Goal: Task Accomplishment & Management: Complete application form

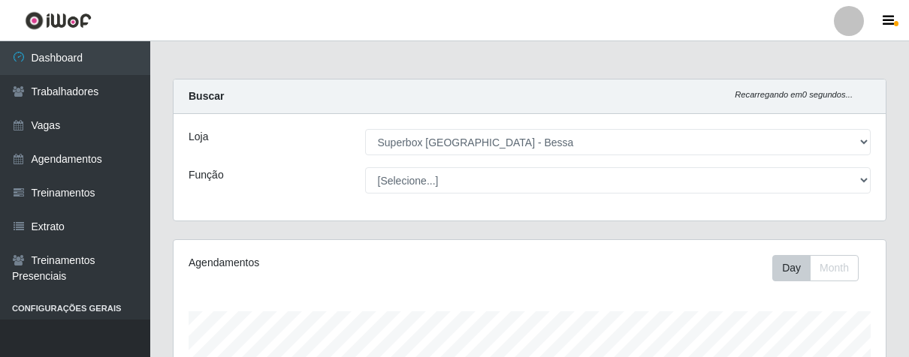
select select "206"
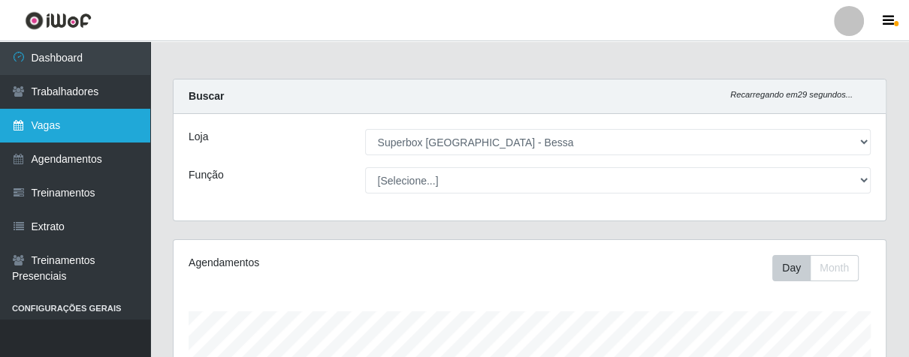
click at [65, 115] on link "Vagas" at bounding box center [75, 126] width 150 height 34
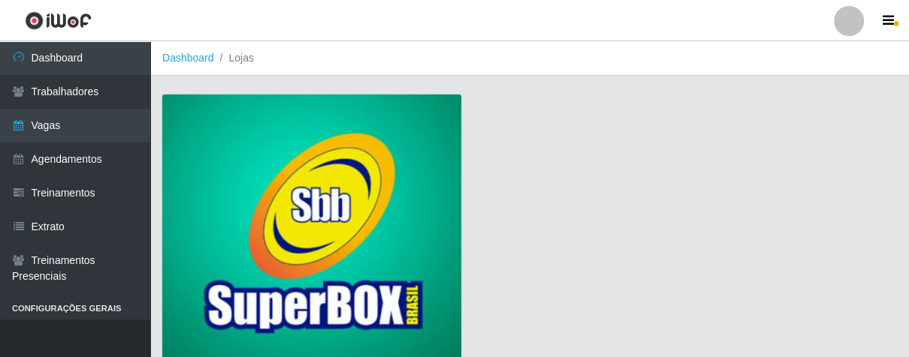
click at [277, 137] on img at bounding box center [311, 231] width 299 height 272
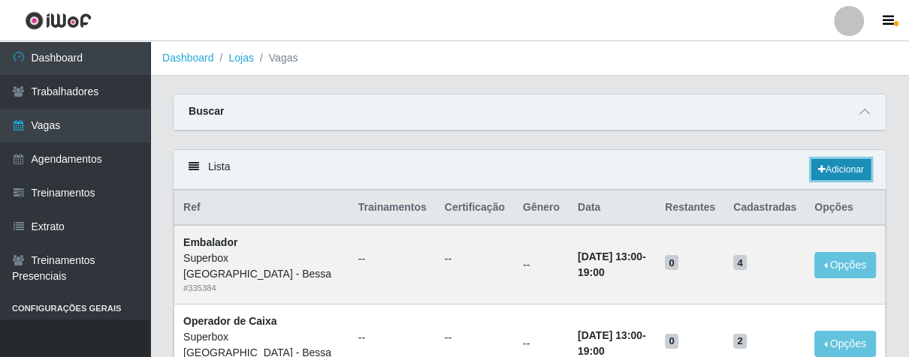
click at [824, 166] on link "Adicionar" at bounding box center [840, 169] width 59 height 21
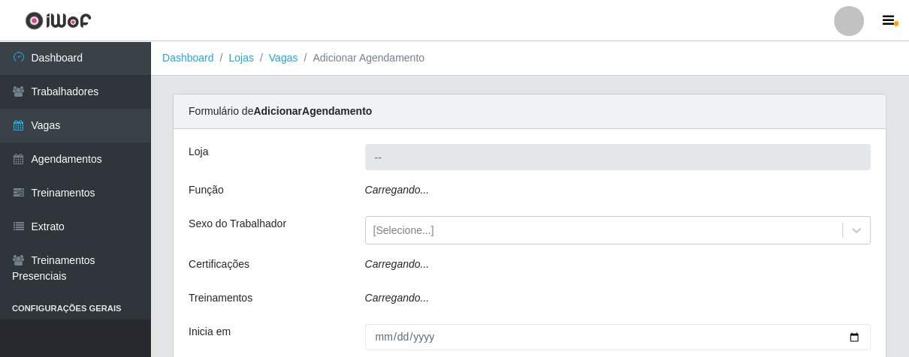
type input "Superbox [GEOGRAPHIC_DATA] - Bessa"
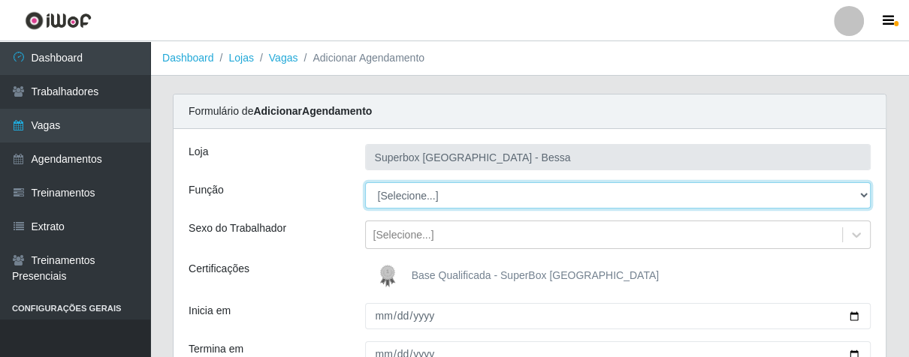
click at [861, 197] on select "[Selecione...] ASG ASG + ASG ++ Embalador Embalador + Embalador ++ Operador de …" at bounding box center [618, 195] width 506 height 26
select select "1"
click at [365, 182] on select "[Selecione...] ASG ASG + ASG ++ Embalador Embalador + Embalador ++ Operador de …" at bounding box center [618, 195] width 506 height 26
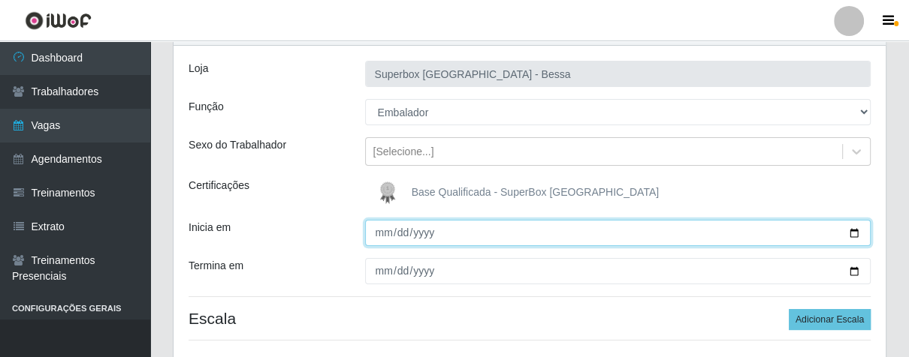
click at [390, 238] on input "Inicia em" at bounding box center [618, 233] width 506 height 26
type input "[DATE]"
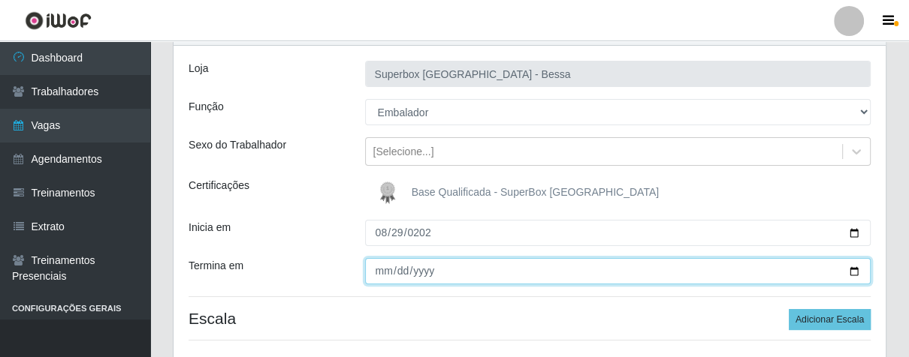
click at [376, 266] on input "Termina em" at bounding box center [618, 271] width 506 height 26
type input "[DATE]"
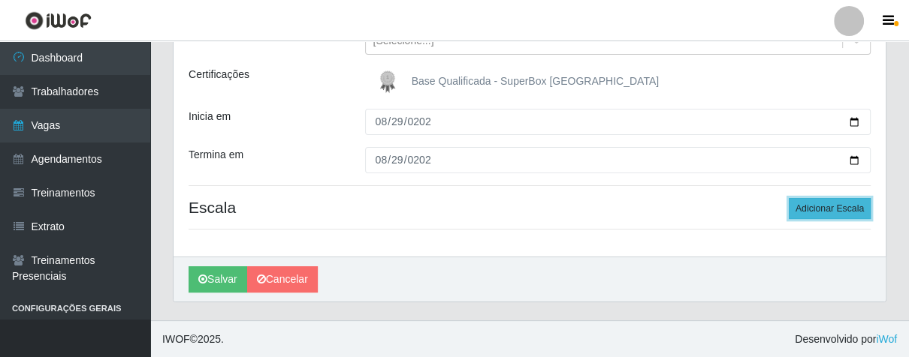
click at [811, 203] on button "Adicionar Escala" at bounding box center [829, 208] width 82 height 21
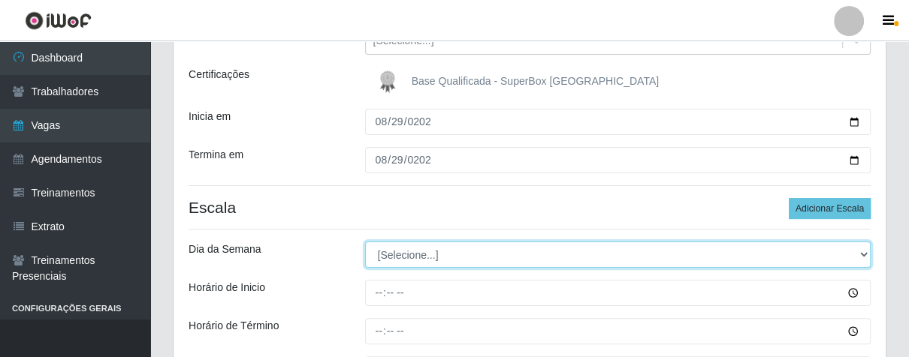
click at [861, 250] on select "[Selecione...] Segunda Terça Quarta Quinta Sexta Sábado Domingo" at bounding box center [618, 255] width 506 height 26
select select "5"
click at [365, 242] on select "[Selecione...] Segunda Terça Quarta Quinta Sexta Sábado Domingo" at bounding box center [618, 255] width 506 height 26
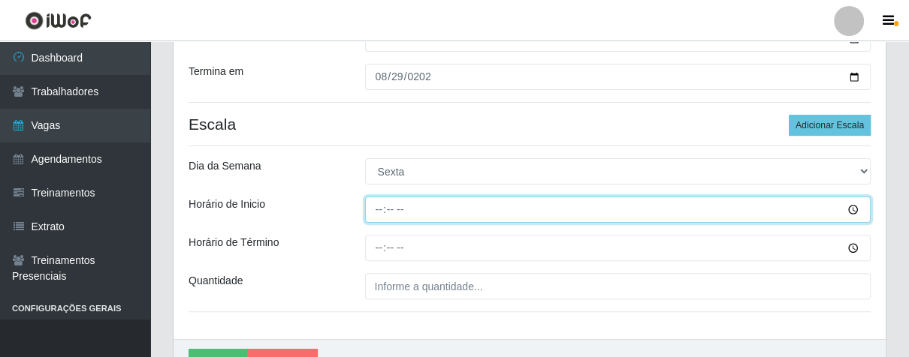
click at [372, 209] on input "Horário de Inicio" at bounding box center [618, 210] width 506 height 26
type input "08:00"
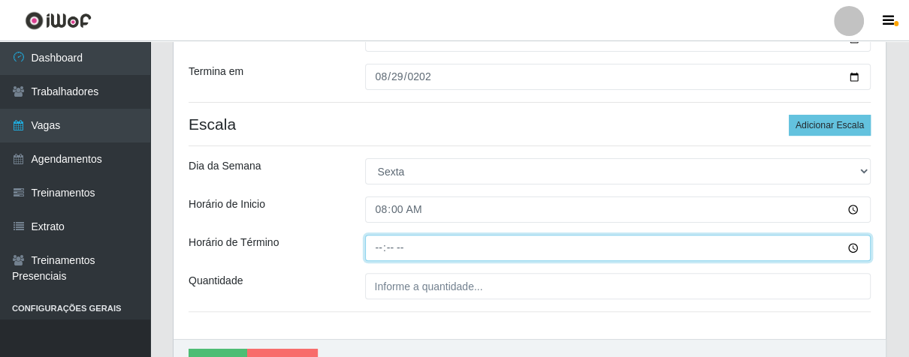
drag, startPoint x: 376, startPoint y: 247, endPoint x: 384, endPoint y: 234, distance: 15.5
click at [379, 245] on input "Horário de Término" at bounding box center [618, 248] width 506 height 26
type input "14:00"
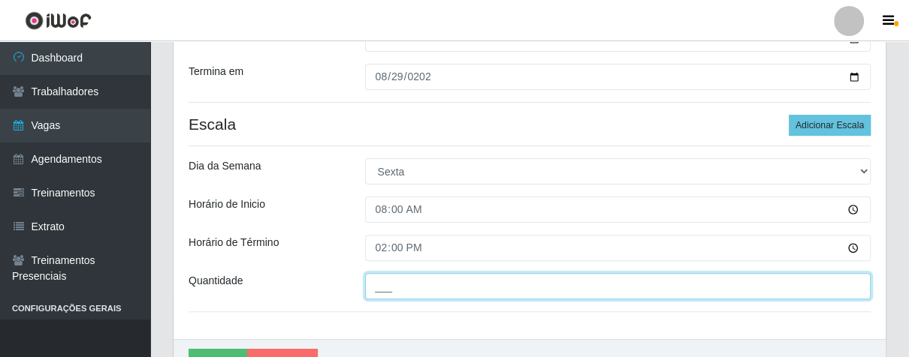
click at [398, 291] on input "___" at bounding box center [618, 286] width 506 height 26
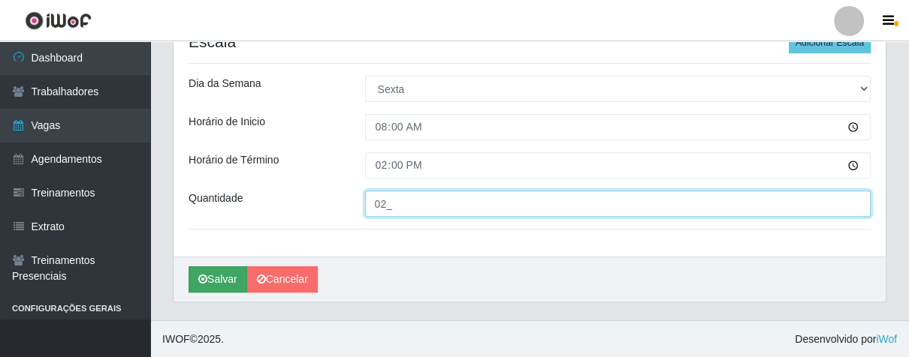
type input "02_"
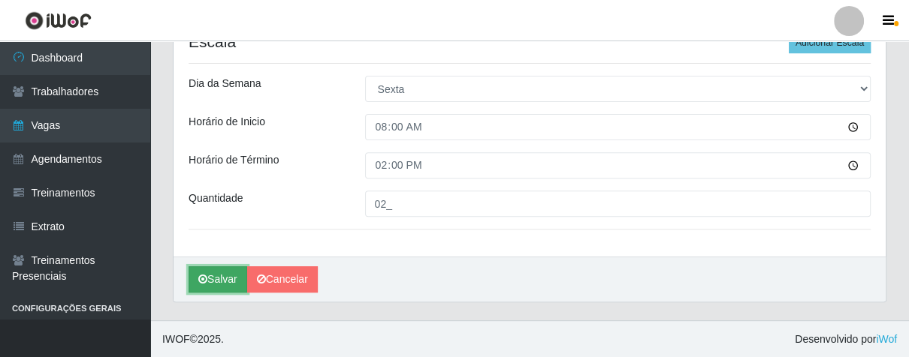
click at [216, 280] on button "Salvar" at bounding box center [217, 280] width 59 height 26
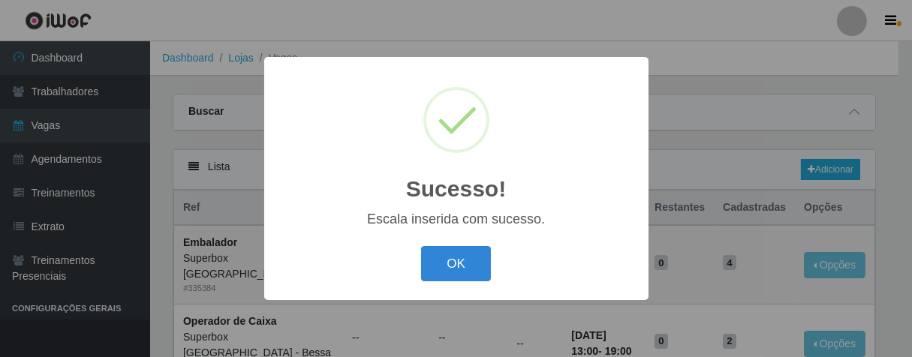
click at [486, 245] on div "OK Cancel" at bounding box center [456, 264] width 354 height 43
click at [475, 271] on button "OK" at bounding box center [456, 263] width 70 height 35
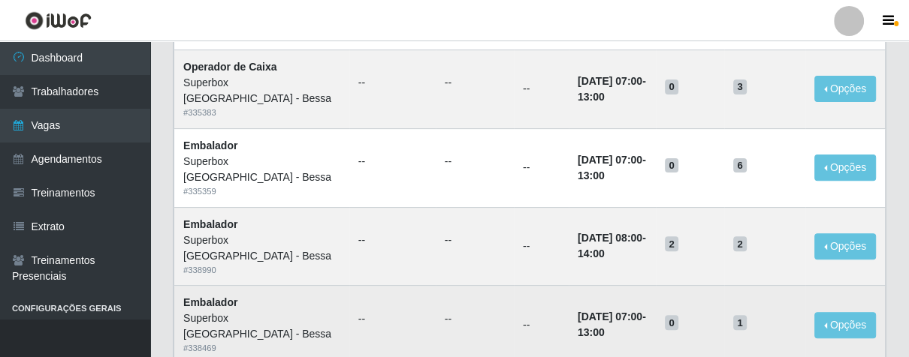
scroll to position [83, 0]
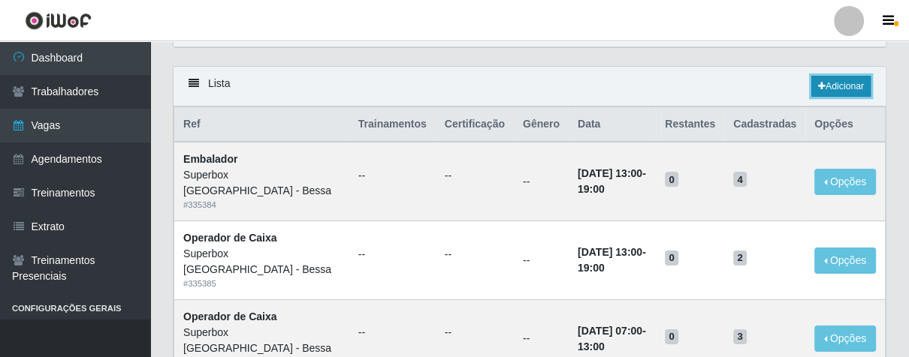
click at [840, 95] on link "Adicionar" at bounding box center [840, 86] width 59 height 21
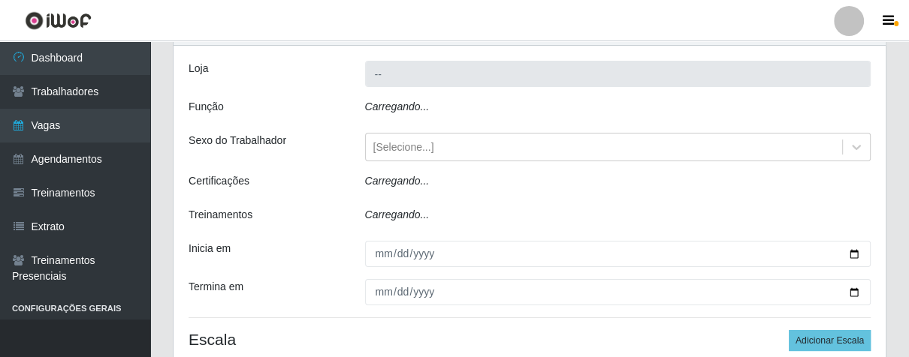
type input "Superbox [GEOGRAPHIC_DATA] - Bessa"
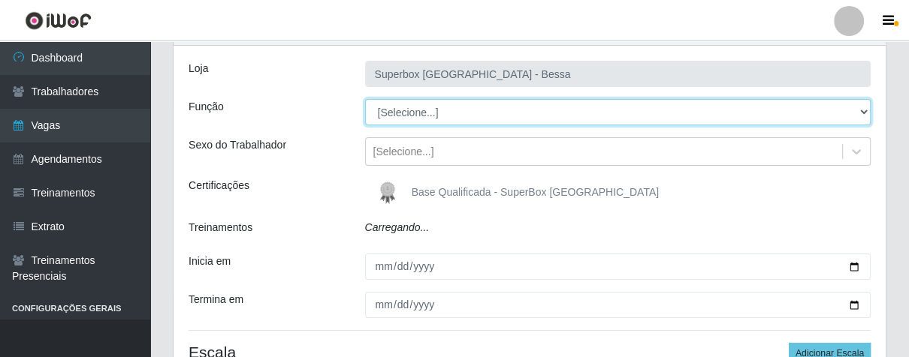
drag, startPoint x: 861, startPoint y: 113, endPoint x: 845, endPoint y: 115, distance: 16.7
click at [860, 113] on select "[Selecione...] ASG ASG + ASG ++ Embalador Embalador + Embalador ++ Operador de …" at bounding box center [618, 112] width 506 height 26
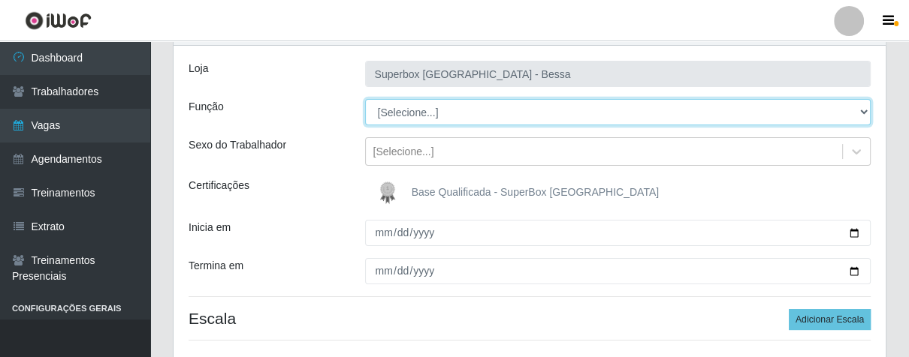
select select "1"
click at [365, 99] on select "[Selecione...] ASG ASG + ASG ++ Embalador Embalador + Embalador ++ Operador de …" at bounding box center [618, 112] width 506 height 26
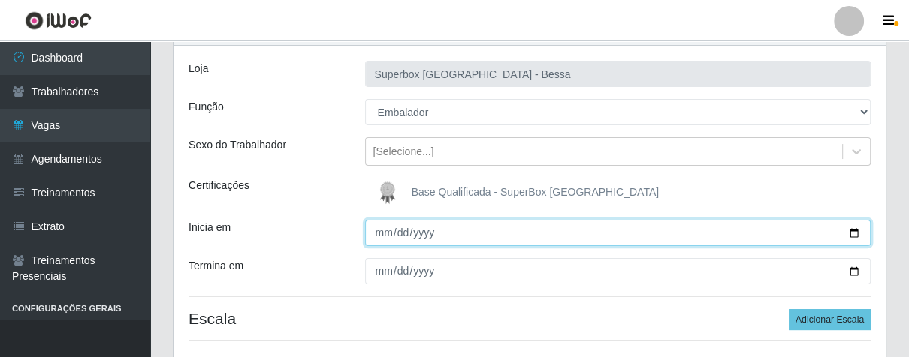
click at [376, 239] on input "Inicia em" at bounding box center [618, 233] width 506 height 26
type input "[DATE]"
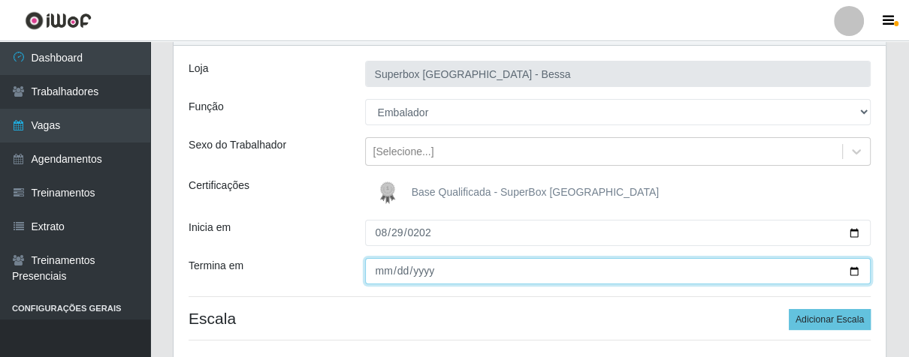
click at [372, 275] on input "Termina em" at bounding box center [618, 271] width 506 height 26
type input "[DATE]"
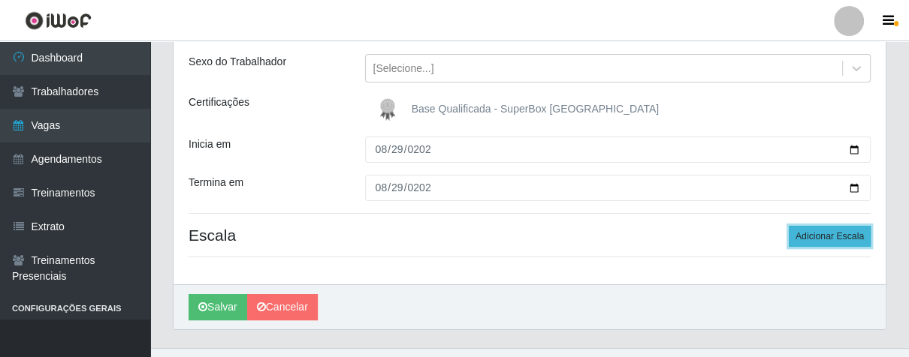
click at [808, 234] on button "Adicionar Escala" at bounding box center [829, 236] width 82 height 21
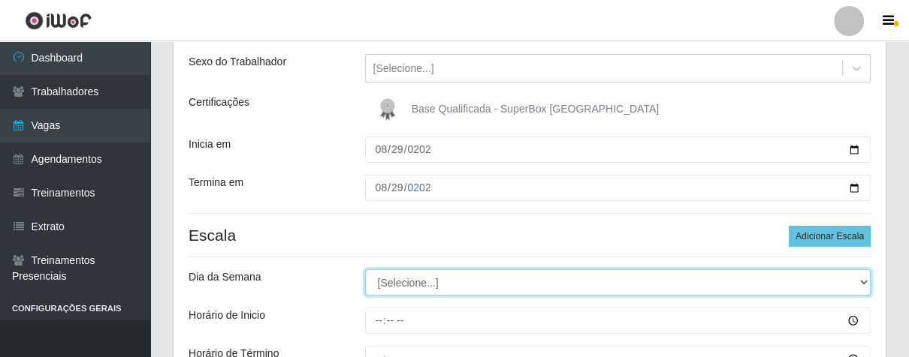
click at [857, 282] on select "[Selecione...] Segunda Terça Quarta Quinta Sexta Sábado Domingo" at bounding box center [618, 283] width 506 height 26
select select "5"
click at [365, 270] on select "[Selecione...] Segunda Terça Quarta Quinta Sexta Sábado Domingo" at bounding box center [618, 283] width 506 height 26
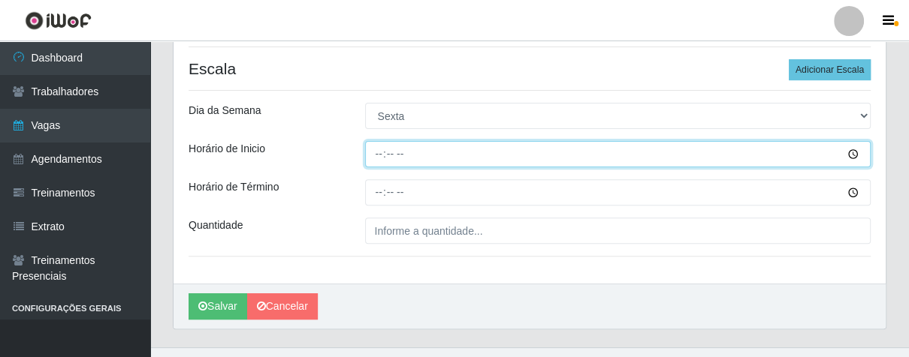
click at [377, 161] on input "Horário de Inicio" at bounding box center [618, 154] width 506 height 26
type input "16:00"
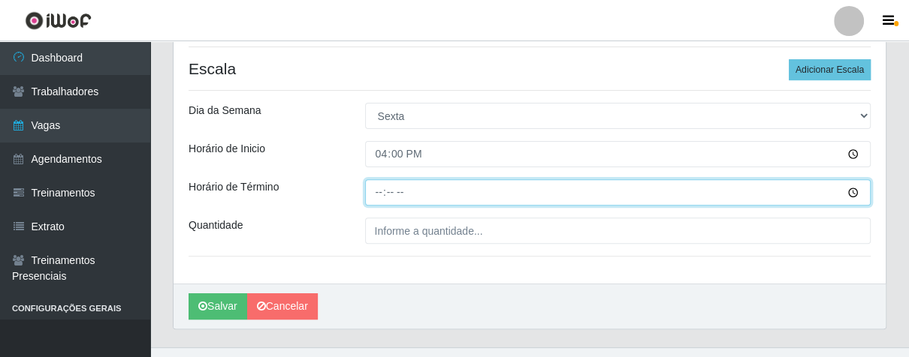
click at [377, 197] on input "Horário de Término" at bounding box center [618, 192] width 506 height 26
type input "21:00"
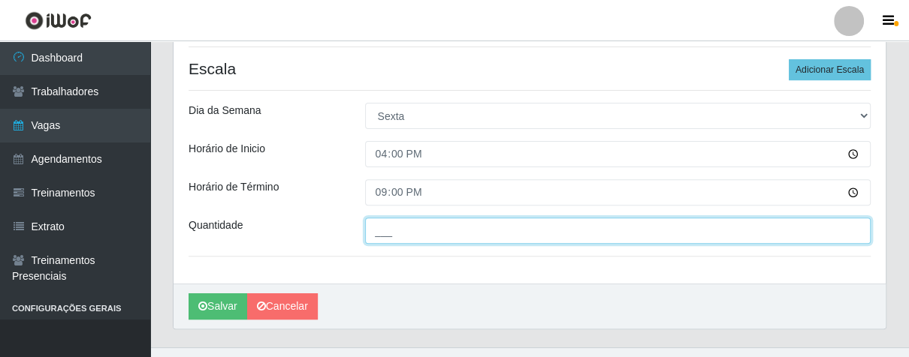
click at [411, 228] on input "___" at bounding box center [618, 231] width 506 height 26
type input "02_"
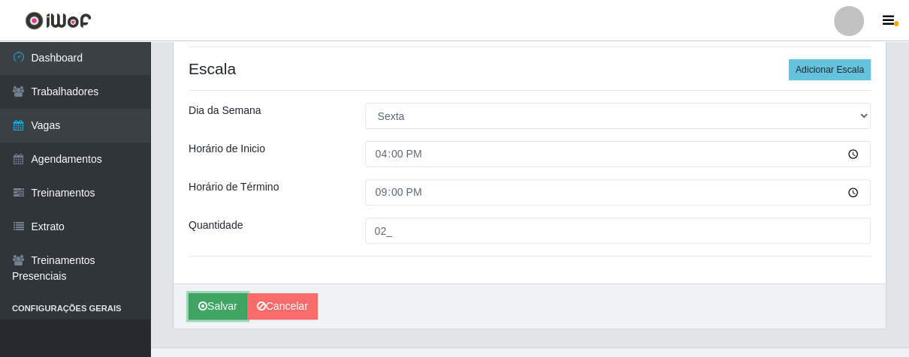
click at [233, 306] on button "Salvar" at bounding box center [217, 307] width 59 height 26
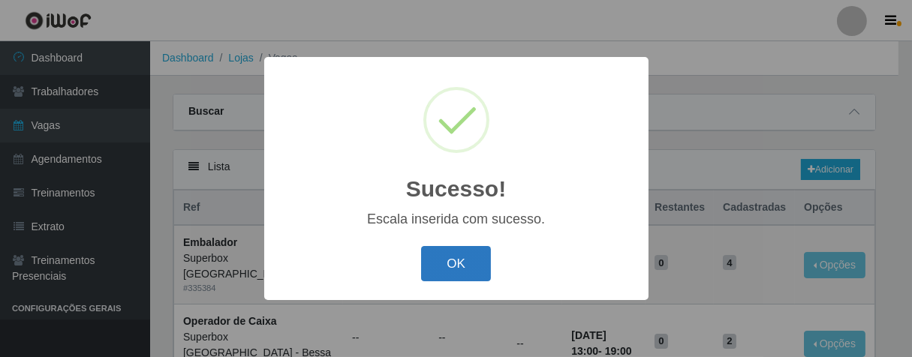
click at [443, 264] on button "OK" at bounding box center [456, 263] width 70 height 35
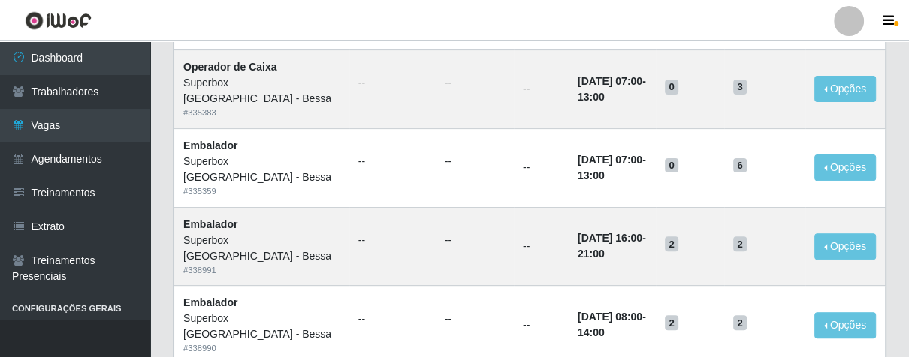
scroll to position [417, 0]
